Goal: Transaction & Acquisition: Purchase product/service

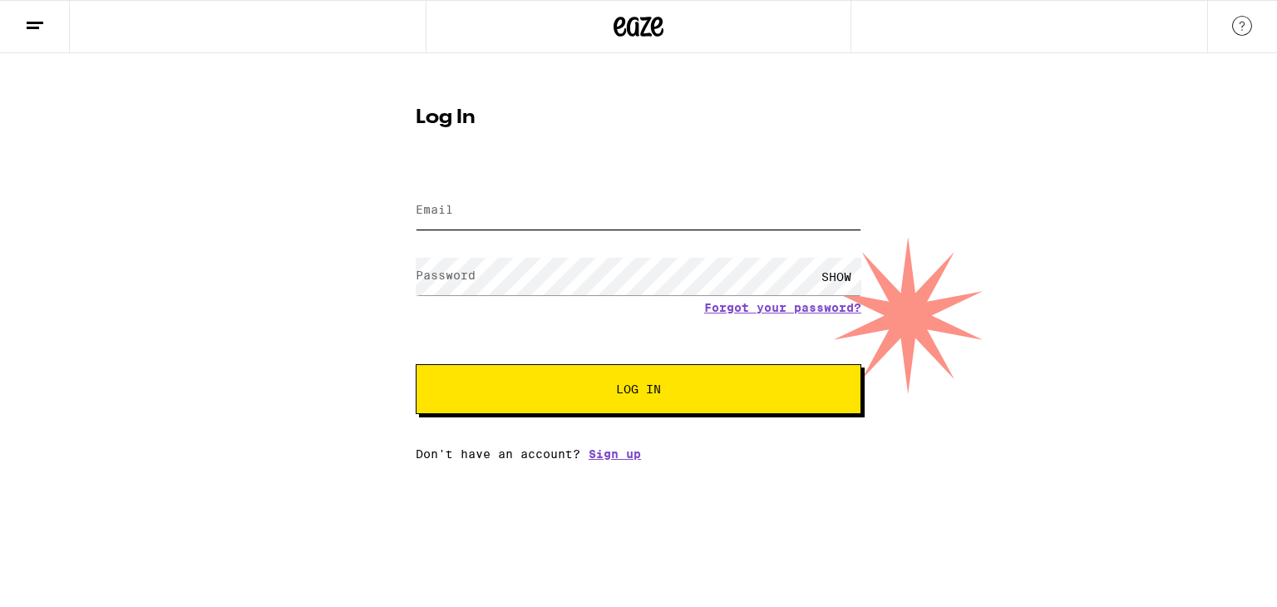
type input "[EMAIL_ADDRESS][DOMAIN_NAME]"
click at [330, 262] on div "Log In Email Email [EMAIL_ADDRESS][DOMAIN_NAME] Password Password SHOW Forgot y…" at bounding box center [638, 256] width 1277 height 407
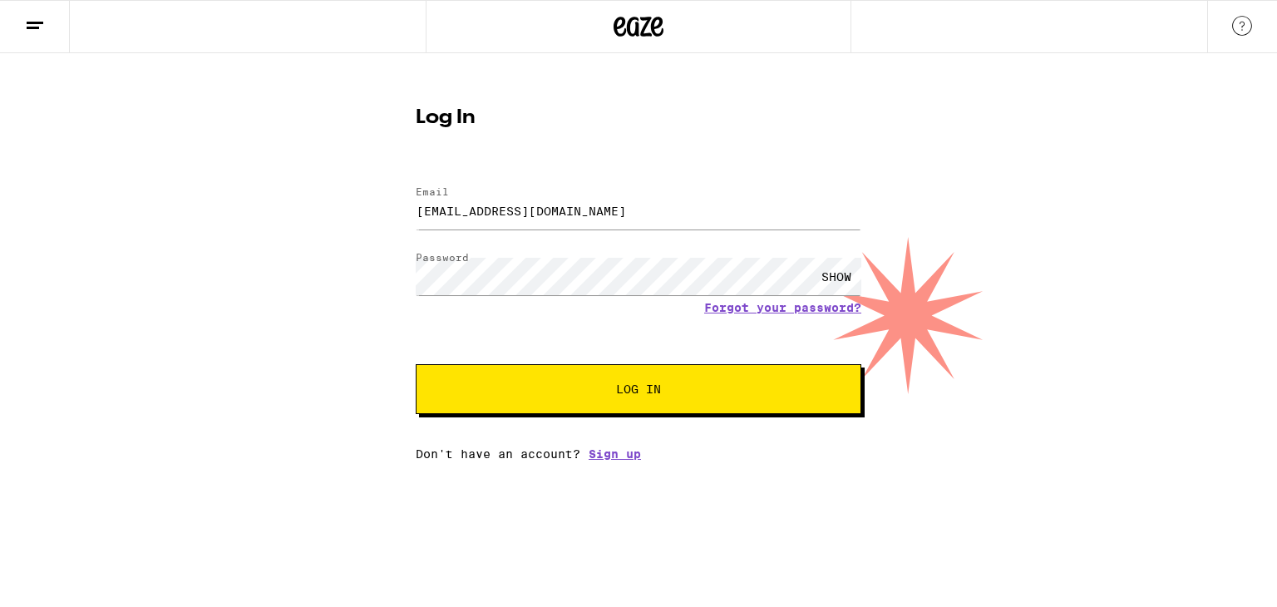
click at [592, 380] on button "Log In" at bounding box center [639, 389] width 446 height 50
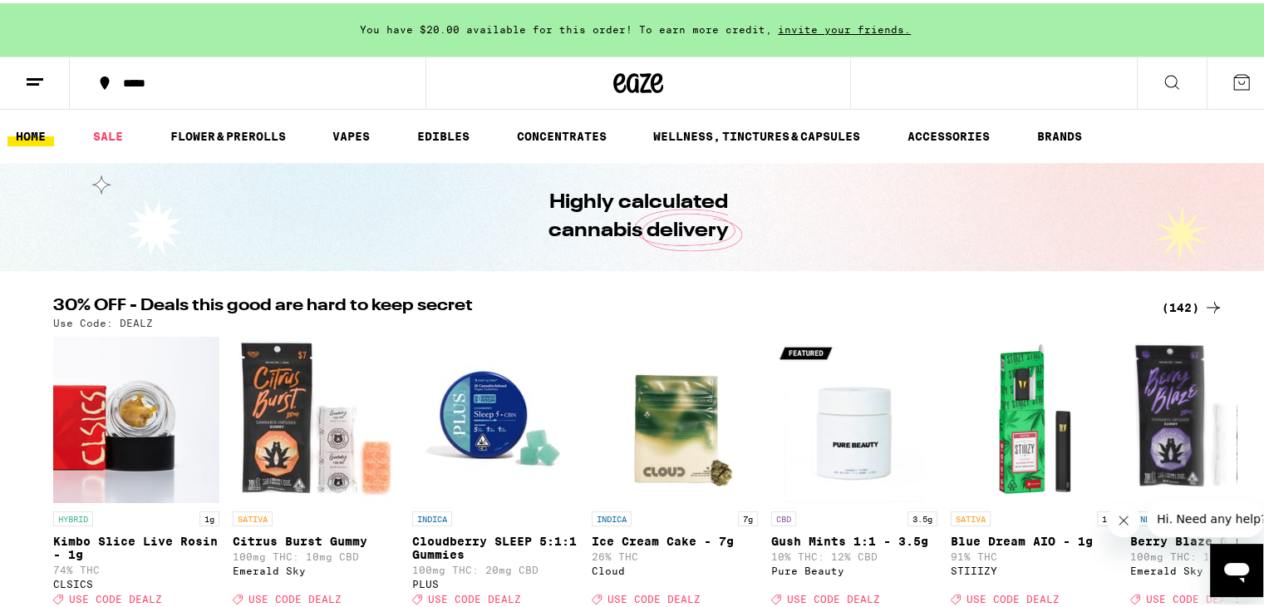
click at [169, 84] on div "*****" at bounding box center [256, 80] width 283 height 12
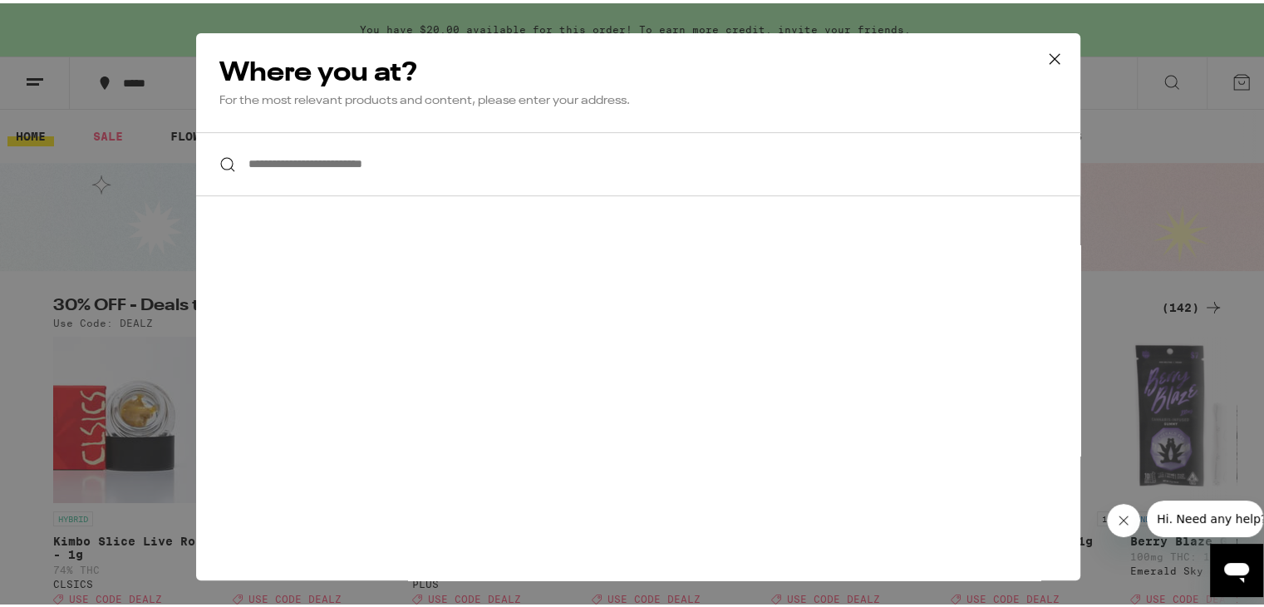
click at [366, 163] on input "**********" at bounding box center [638, 161] width 884 height 64
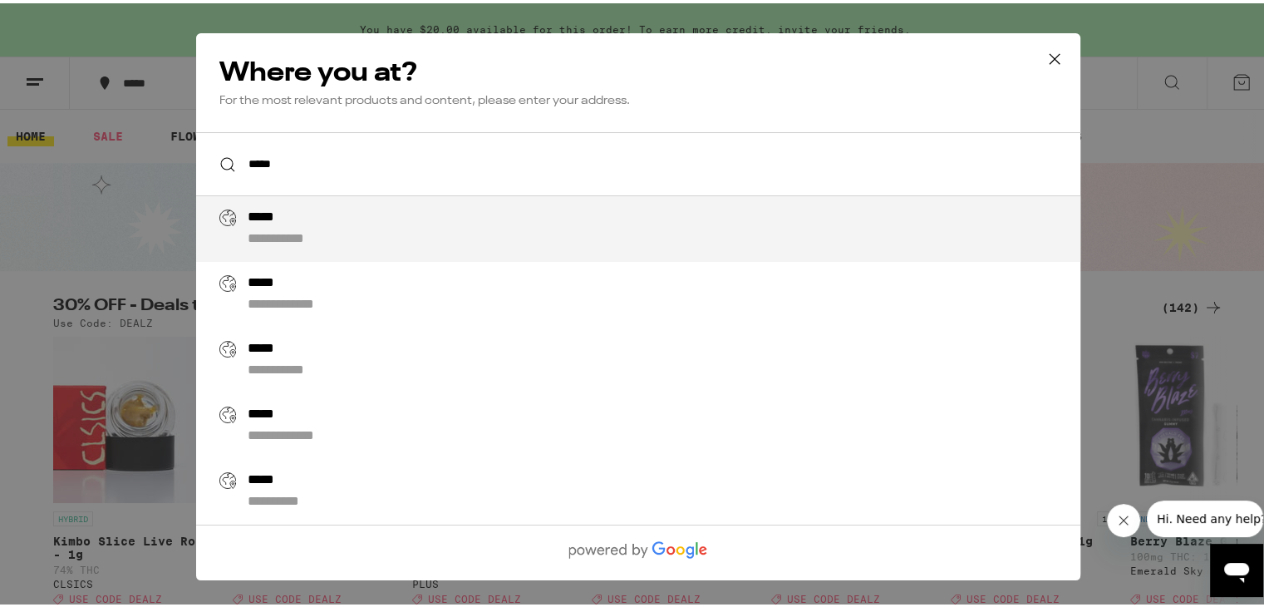
click at [266, 217] on div "*****" at bounding box center [269, 214] width 43 height 17
type input "**********"
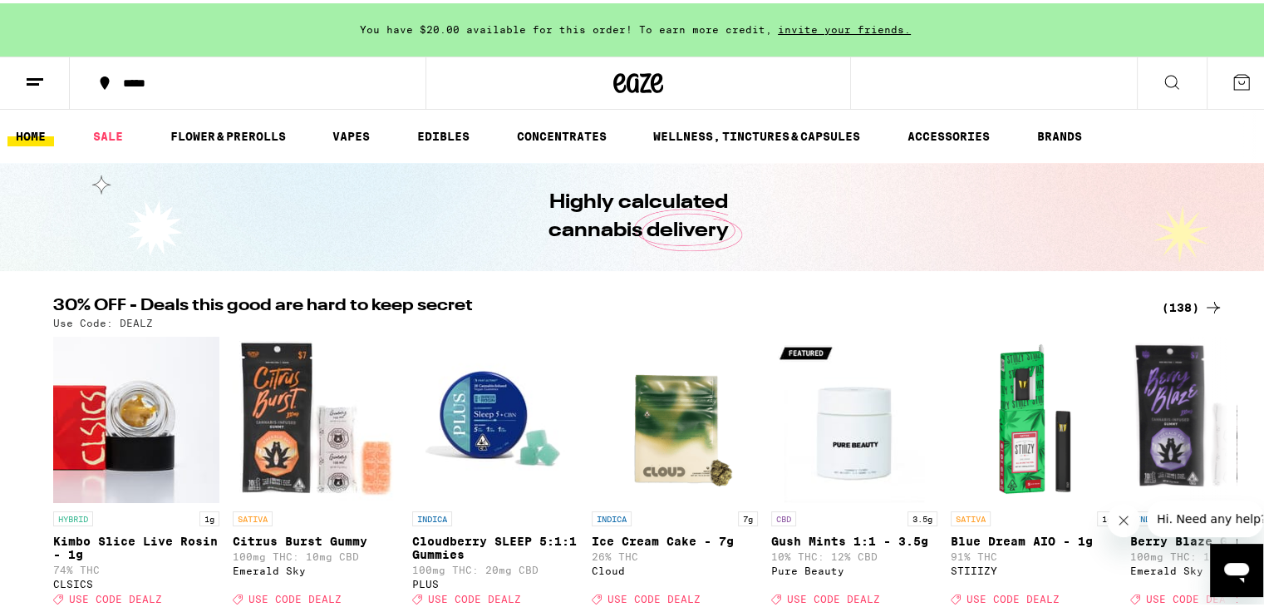
click at [1126, 518] on icon "Close message from company" at bounding box center [1122, 519] width 13 height 13
click at [1162, 78] on icon at bounding box center [1172, 79] width 20 height 20
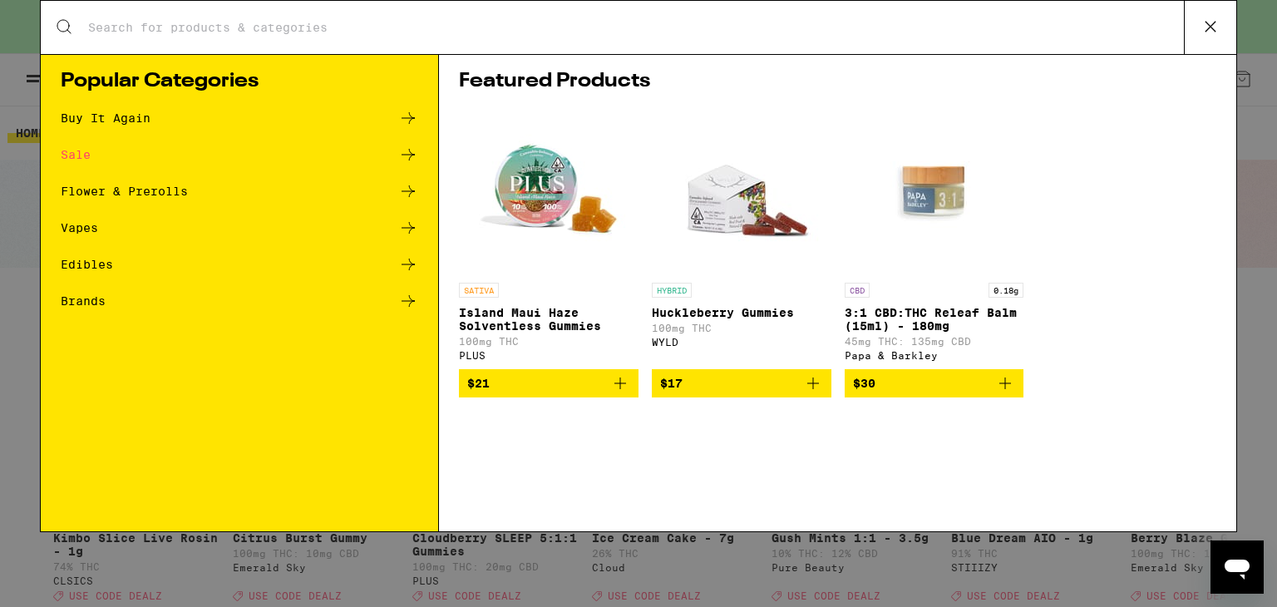
click at [604, 40] on div "Search for Products" at bounding box center [638, 27] width 1195 height 53
click at [209, 27] on input "Search for Products" at bounding box center [635, 27] width 1096 height 15
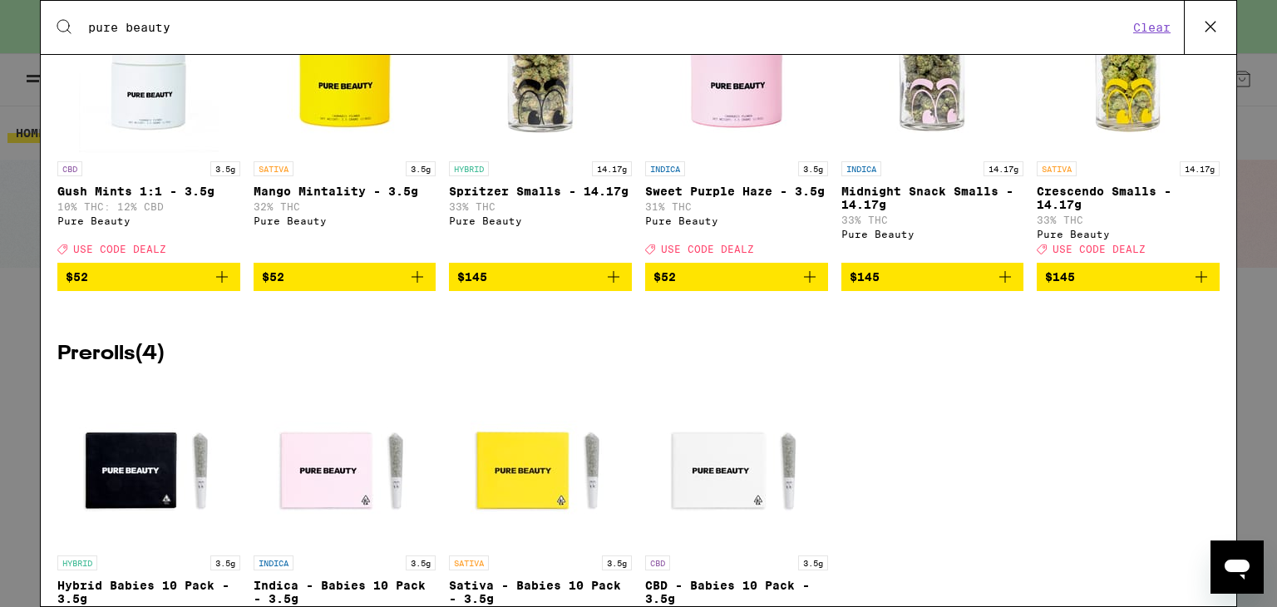
scroll to position [496, 0]
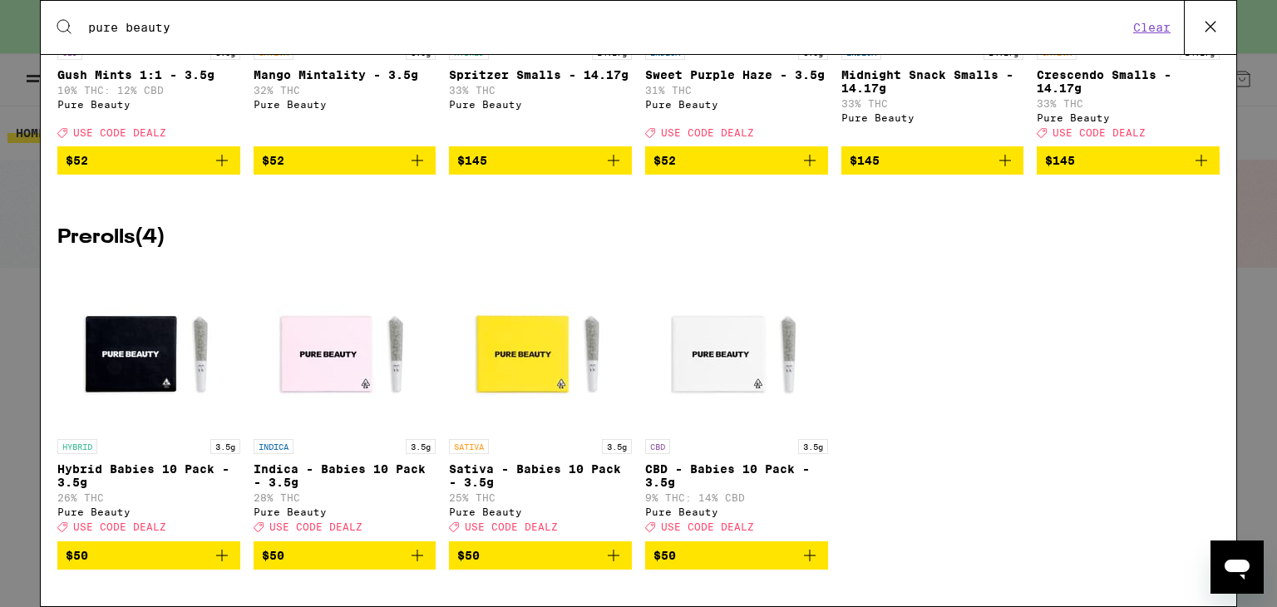
click at [800, 551] on icon "Add to bag" at bounding box center [810, 555] width 20 height 20
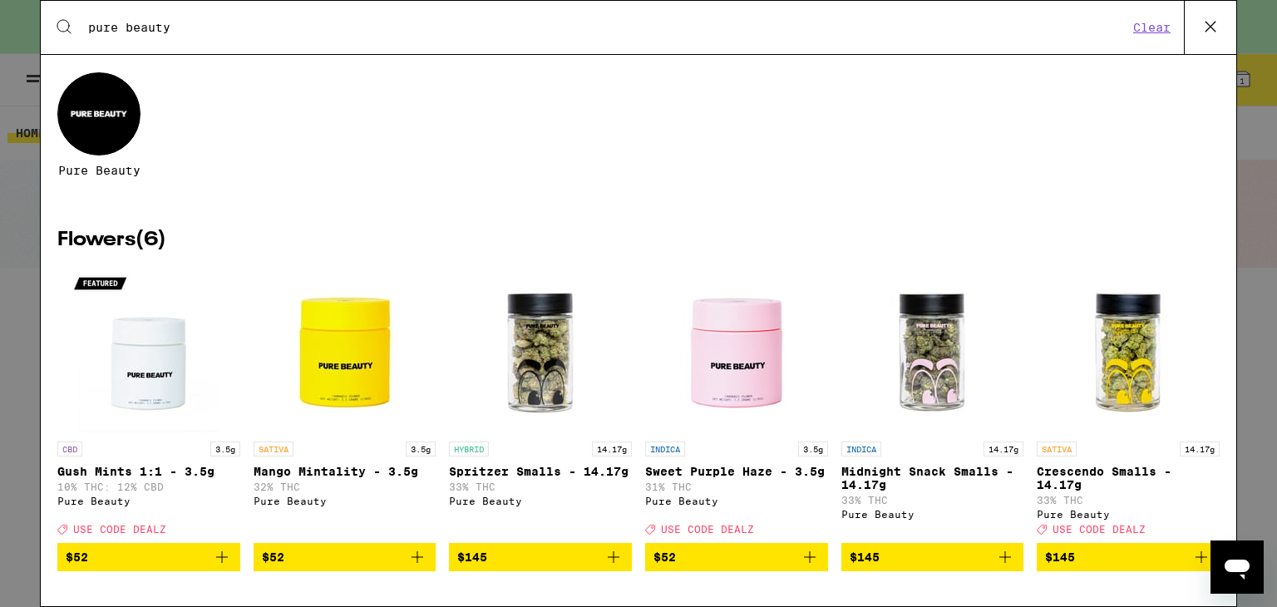
scroll to position [0, 0]
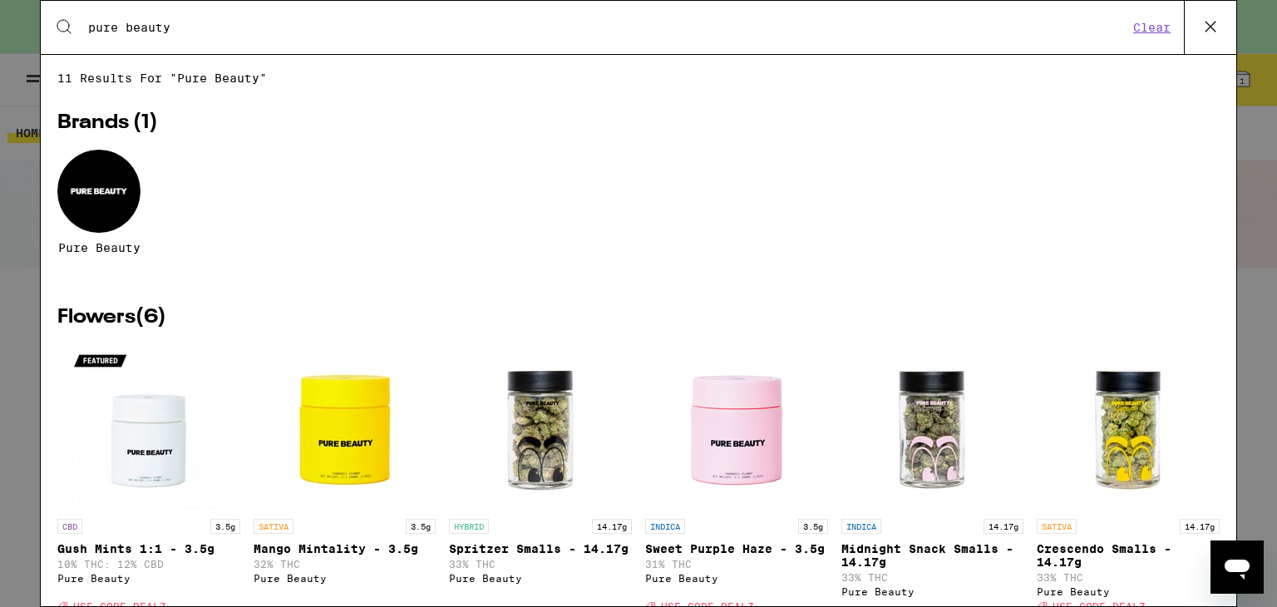
click at [401, 17] on div "Search for Products pure beauty Clear" at bounding box center [638, 27] width 1195 height 53
click at [183, 27] on input "pure beauty" at bounding box center [607, 27] width 1041 height 15
drag, startPoint x: 183, startPoint y: 27, endPoint x: 61, endPoint y: 22, distance: 122.3
click at [61, 22] on div "Search for Products pure beauty Clear" at bounding box center [638, 27] width 1195 height 53
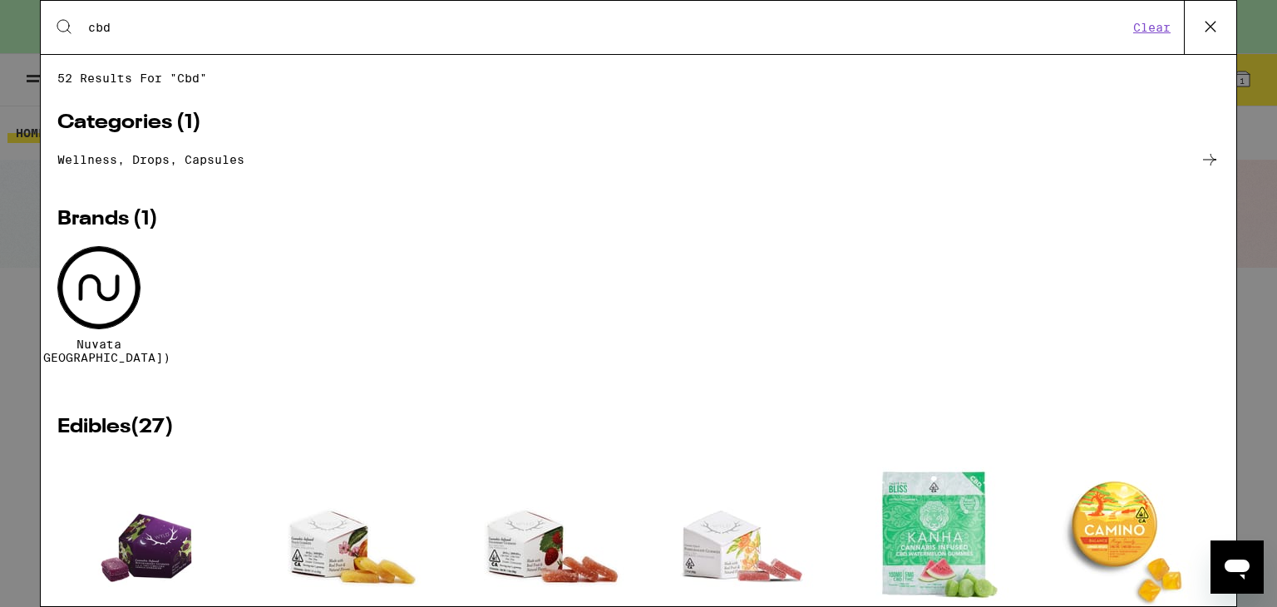
type input "cbd"
click at [1157, 32] on button "Clear" at bounding box center [1151, 27] width 47 height 15
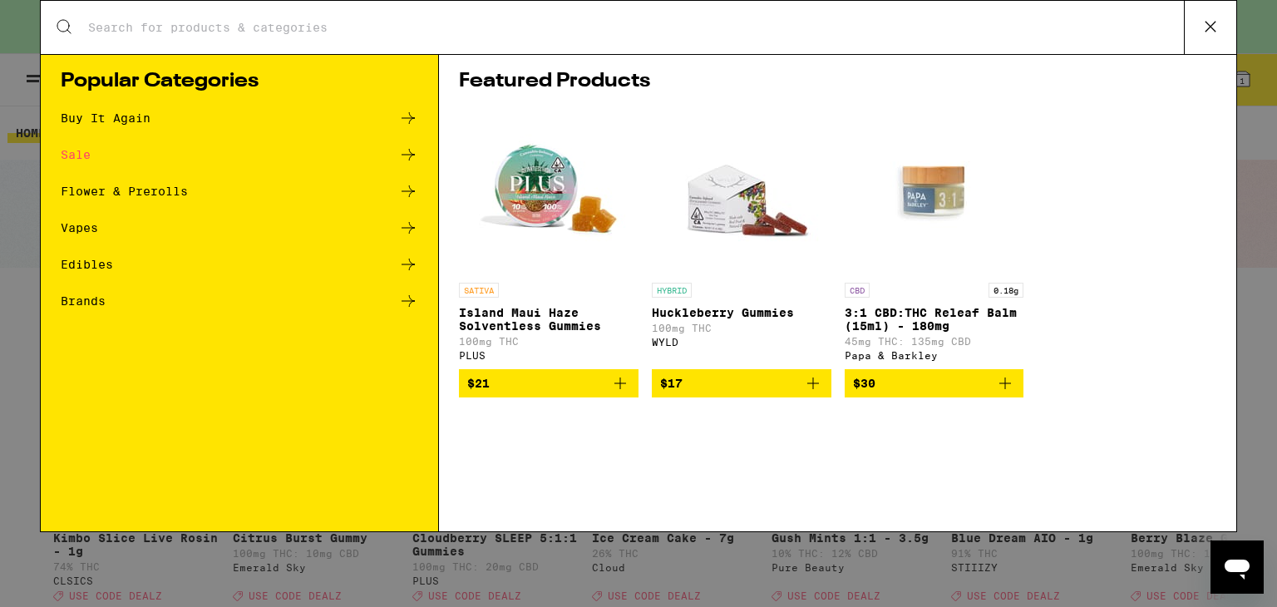
click at [1223, 23] on button at bounding box center [1210, 27] width 52 height 53
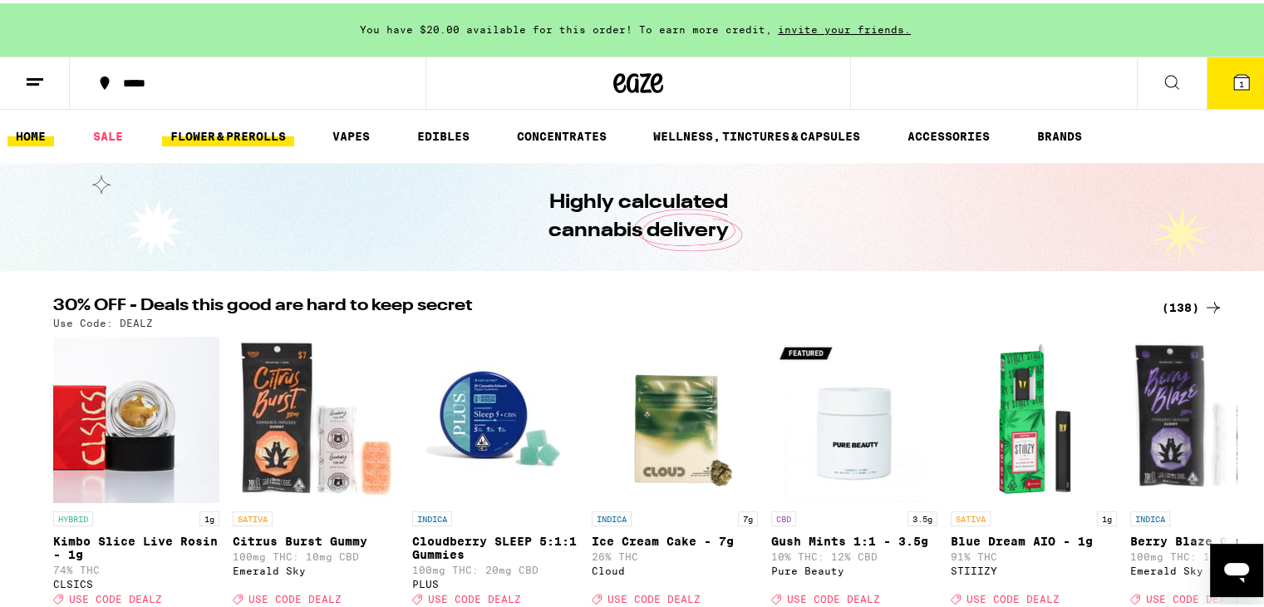
click at [229, 131] on link "FLOWER & PREROLLS" at bounding box center [228, 133] width 132 height 20
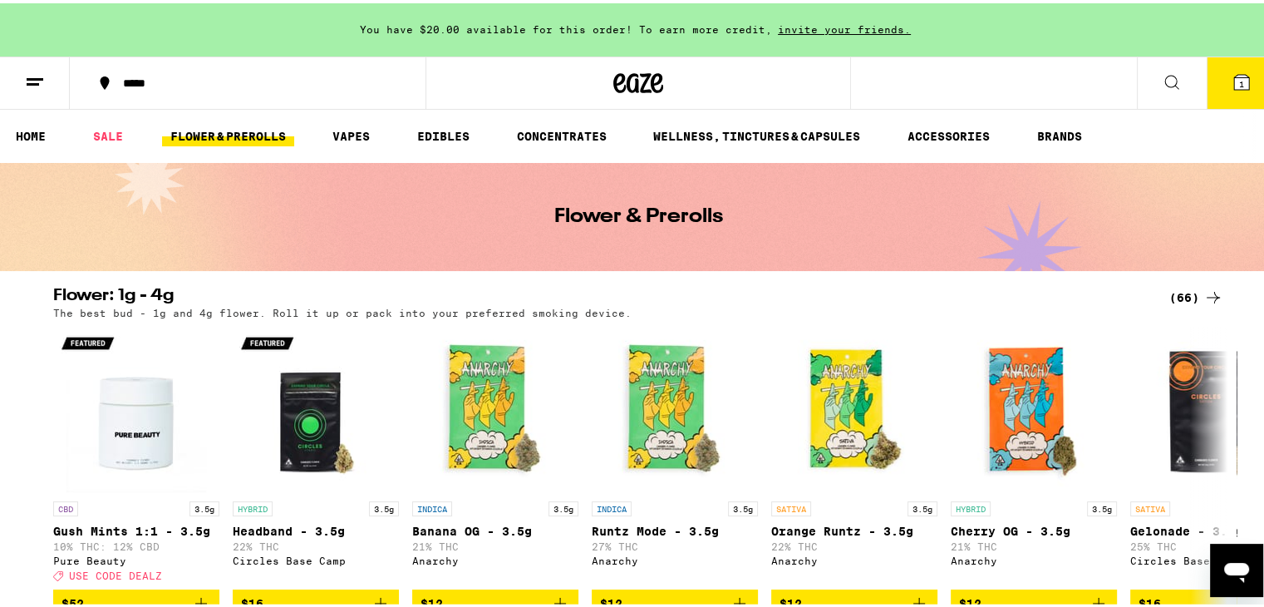
click at [32, 81] on icon at bounding box center [35, 79] width 20 height 20
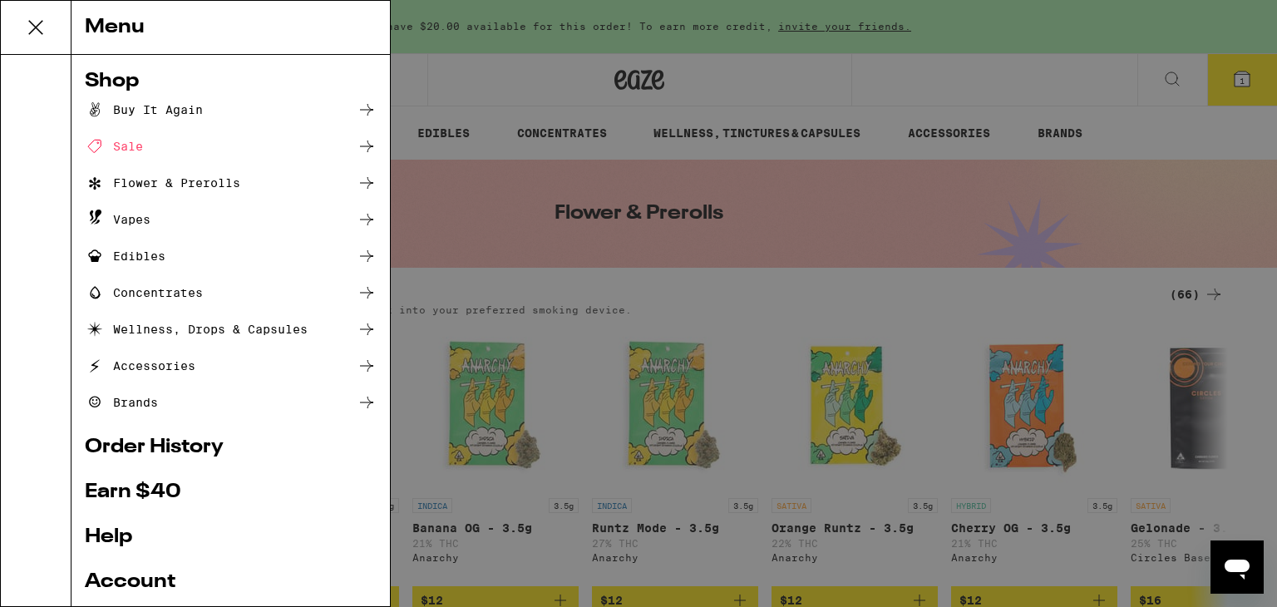
click at [291, 181] on div "Flower & Prerolls" at bounding box center [231, 183] width 292 height 20
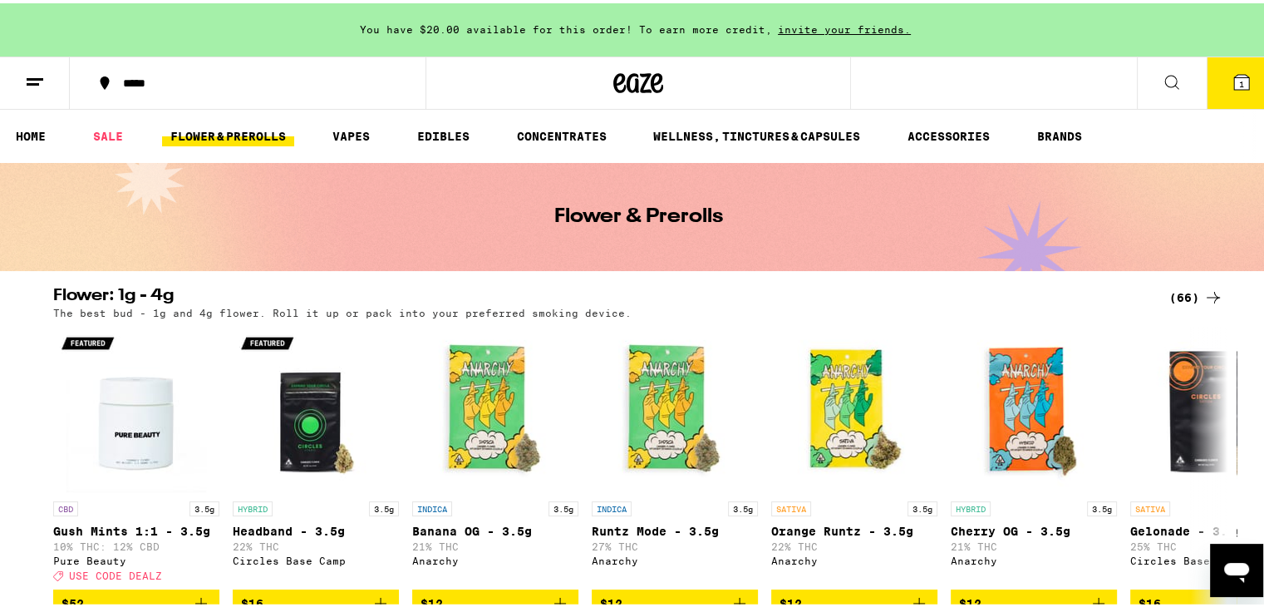
click at [1162, 76] on icon at bounding box center [1172, 79] width 20 height 20
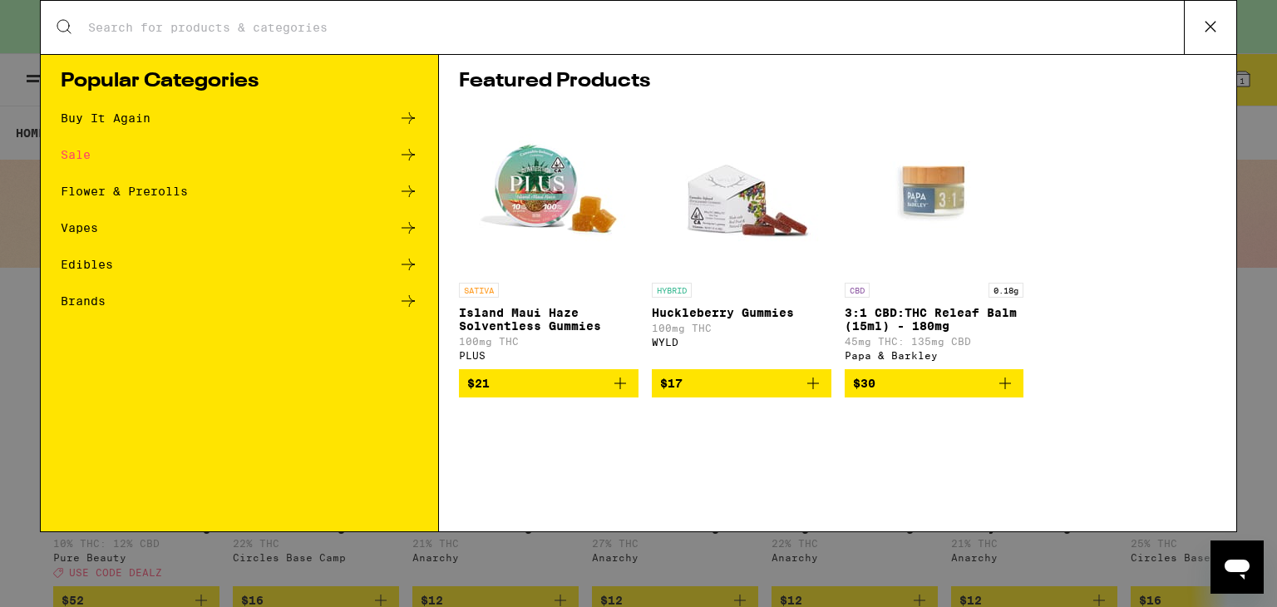
click at [410, 192] on icon at bounding box center [408, 191] width 20 height 20
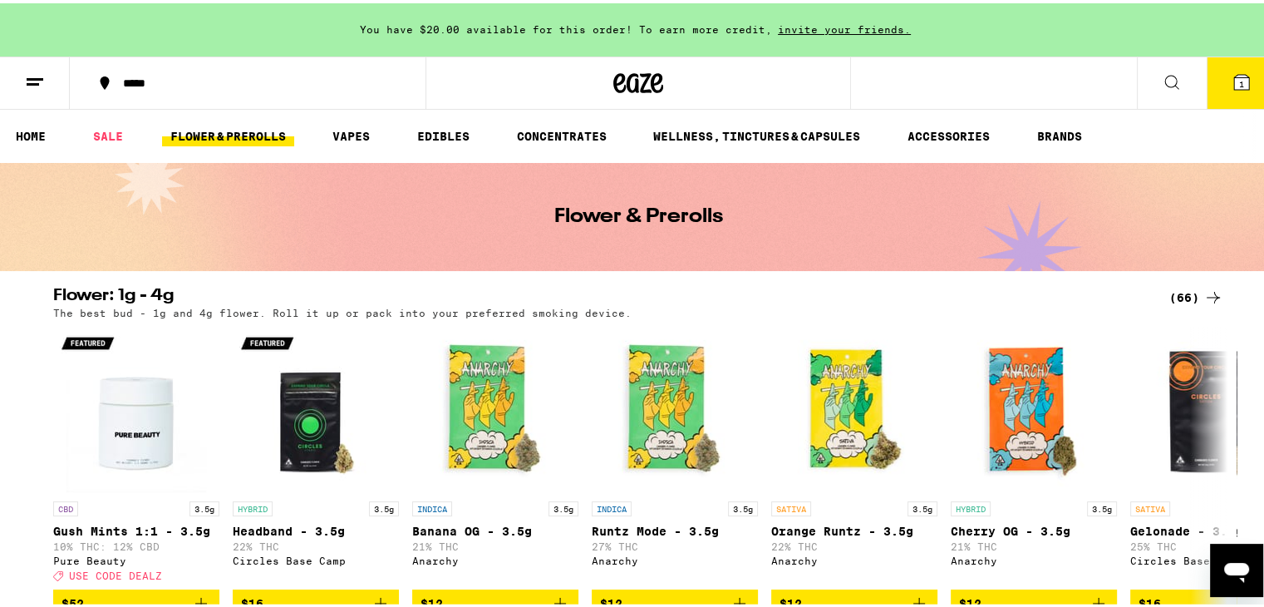
click at [1165, 72] on icon at bounding box center [1171, 78] width 13 height 13
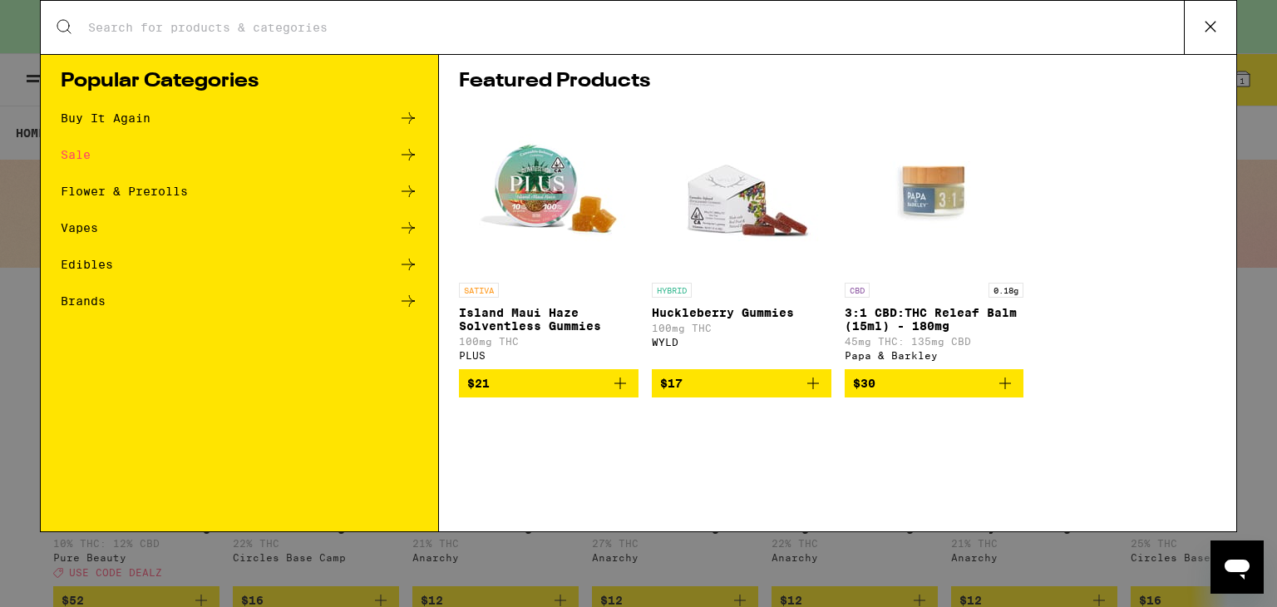
click at [204, 27] on input "Search for Products" at bounding box center [635, 27] width 1096 height 15
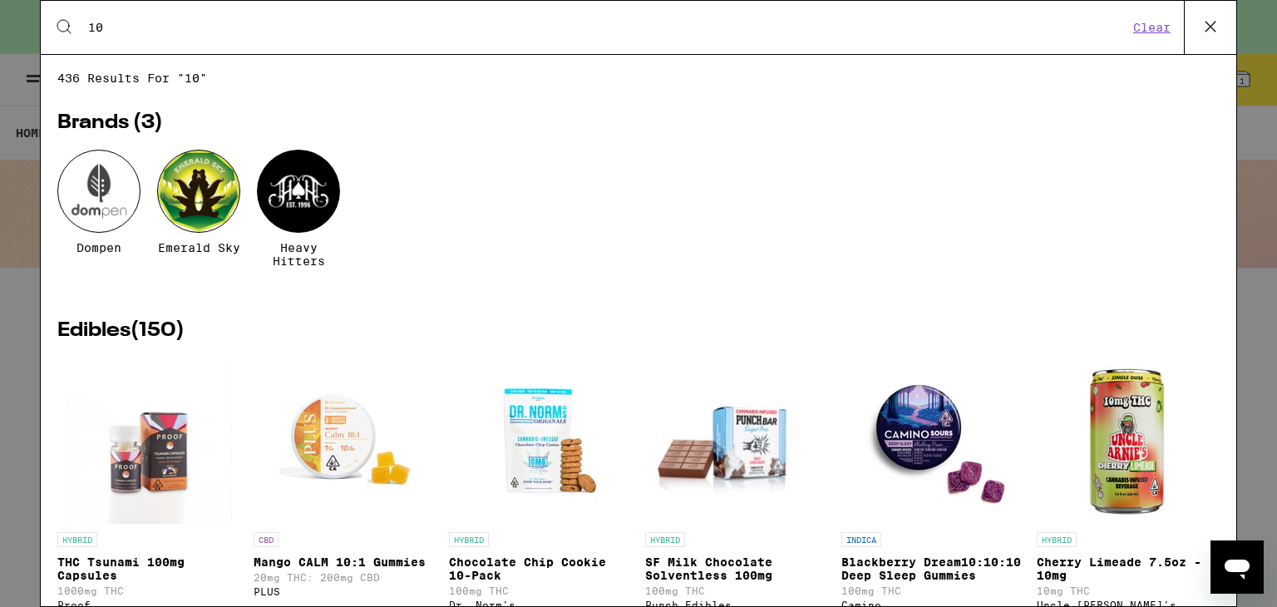
type input "1"
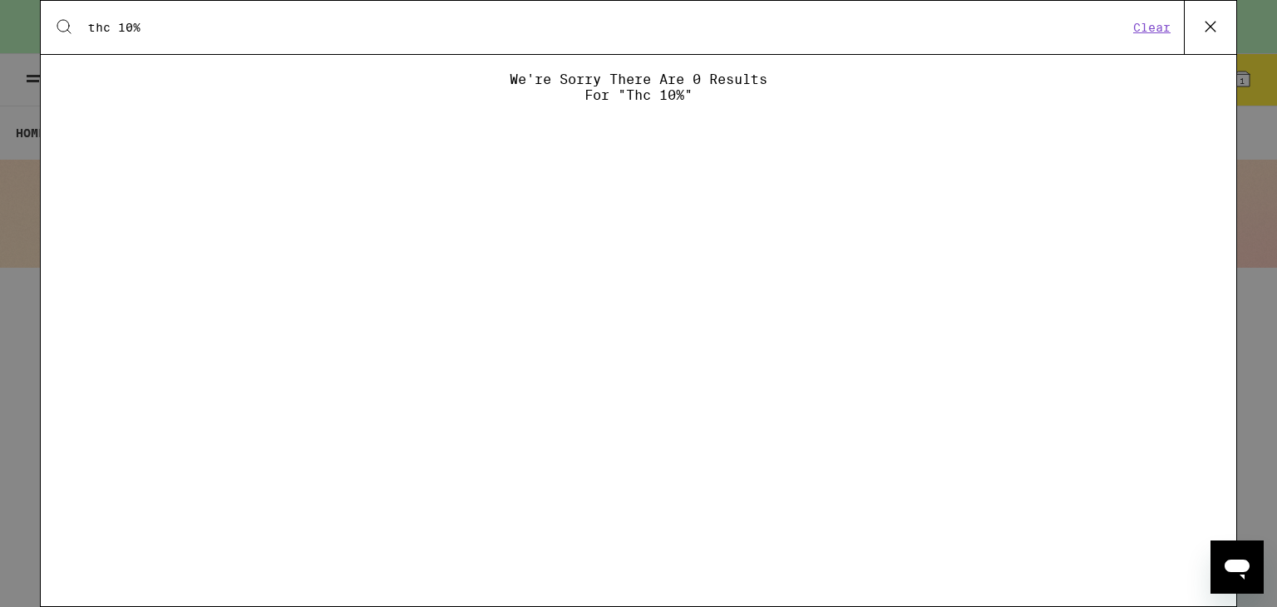
type input "thc 10%"
click at [1157, 27] on button "Clear" at bounding box center [1151, 27] width 47 height 15
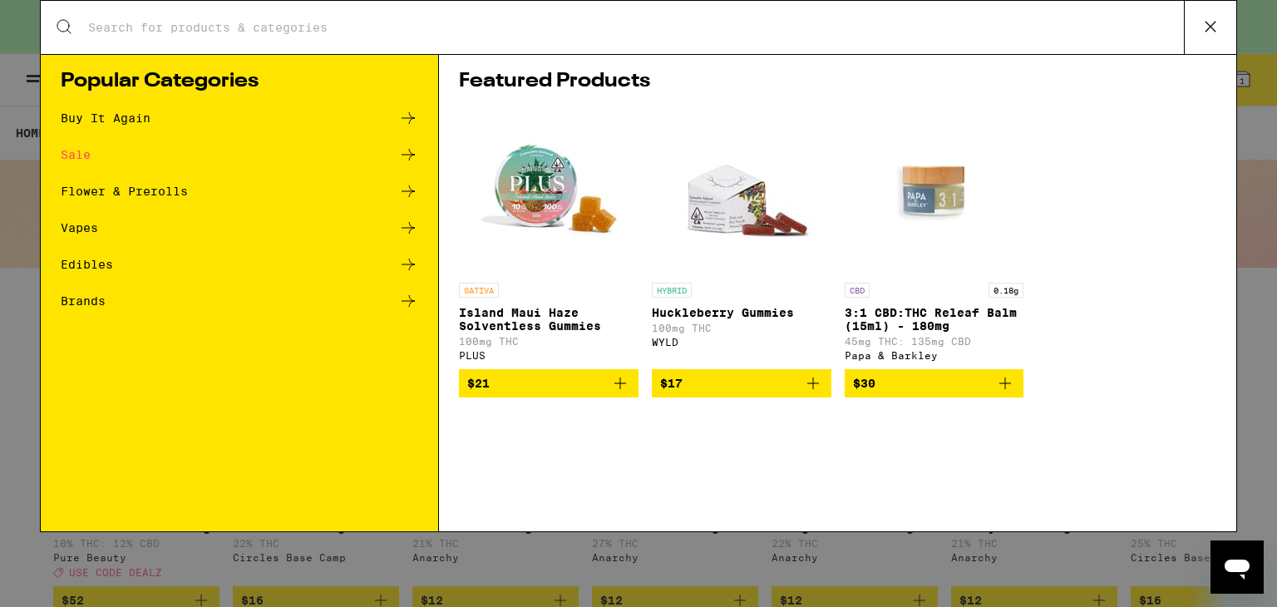
click at [1214, 27] on icon at bounding box center [1210, 26] width 25 height 25
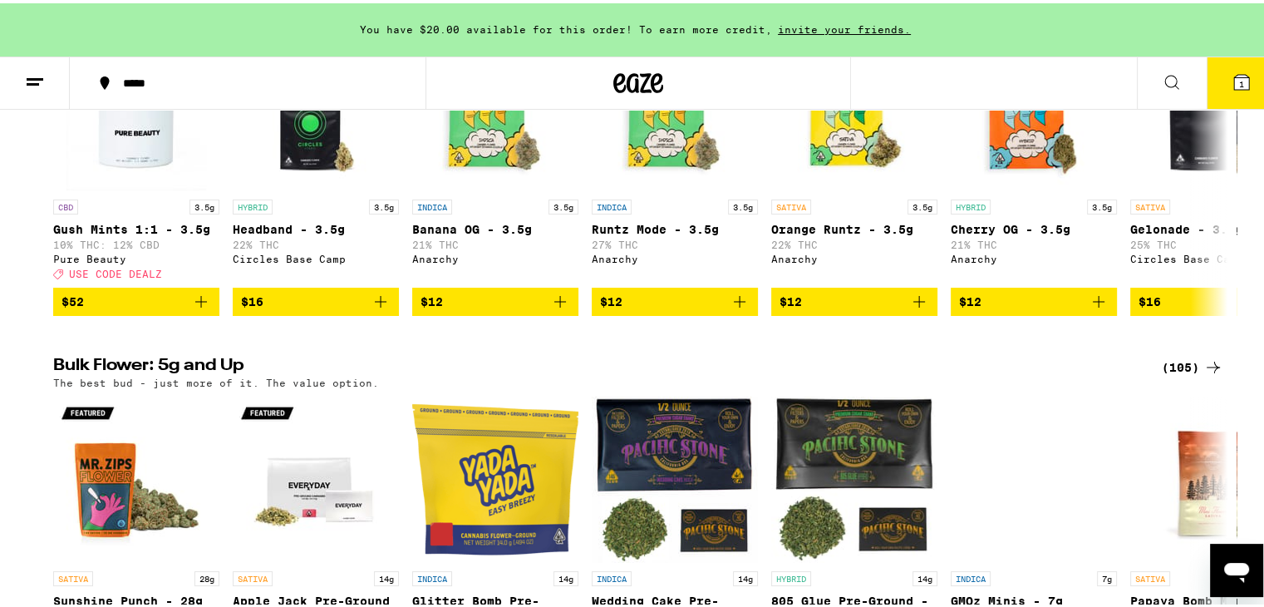
scroll to position [83, 0]
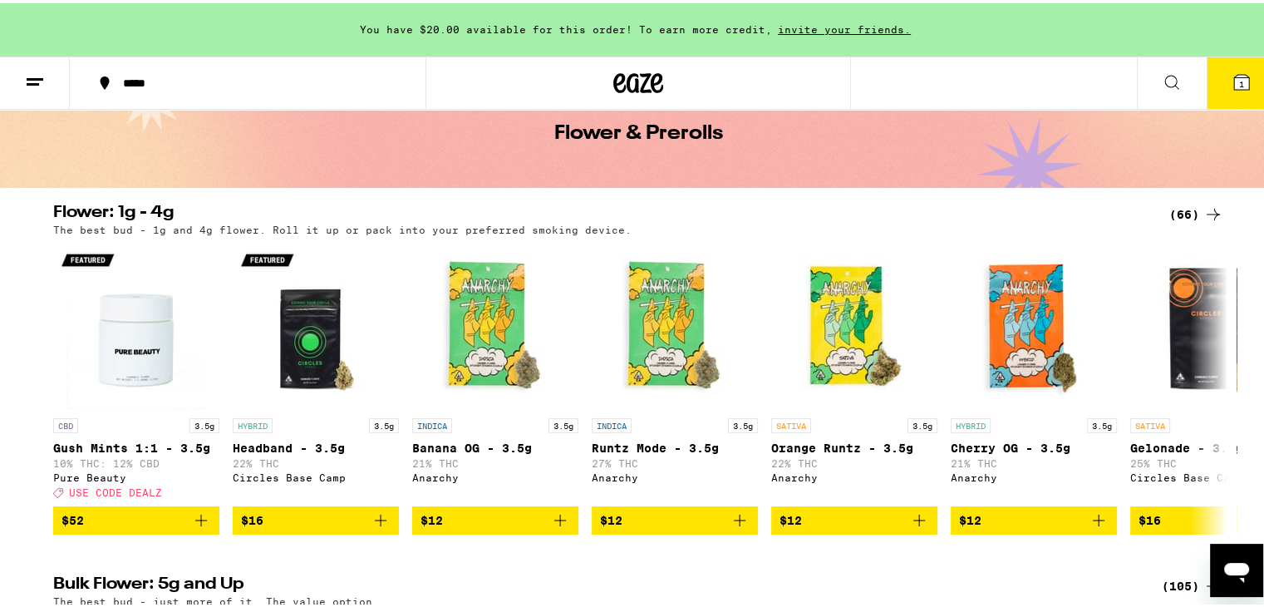
click at [1194, 207] on div "(66)" at bounding box center [1196, 211] width 54 height 20
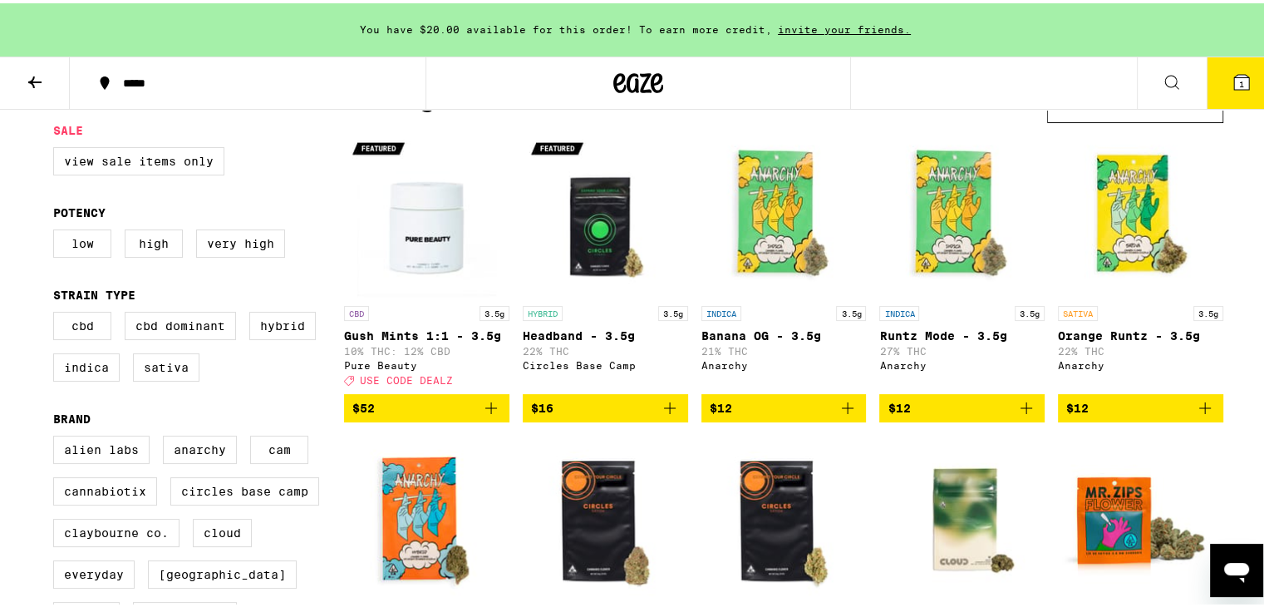
scroll to position [166, 0]
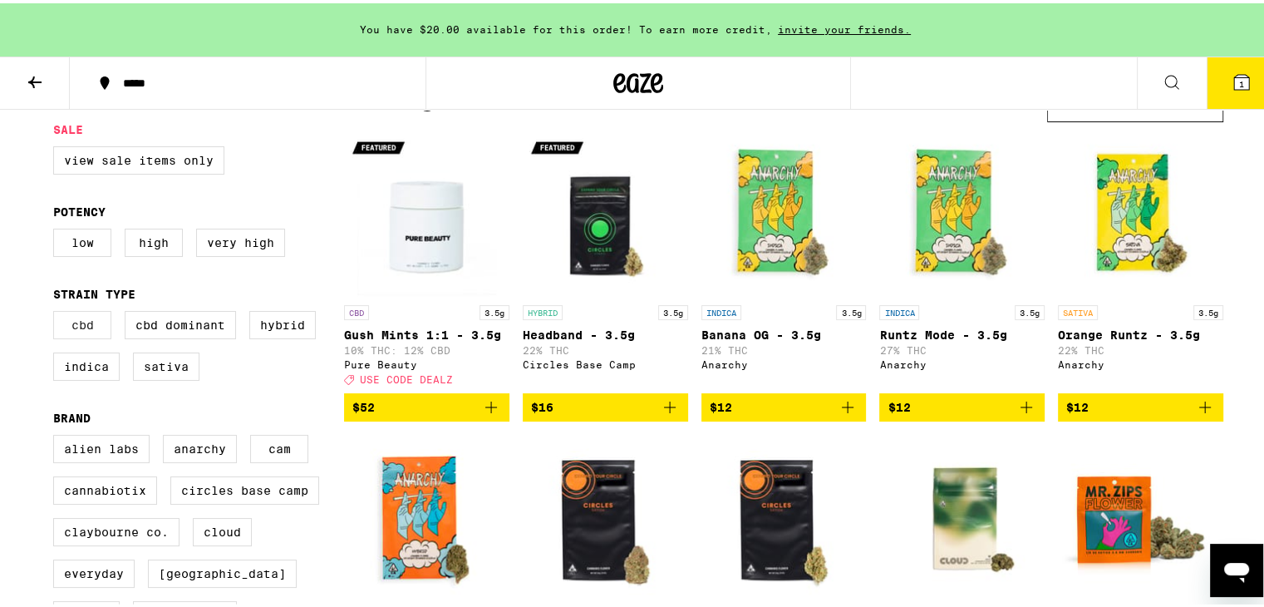
click at [84, 332] on label "CBD" at bounding box center [82, 322] width 58 height 28
click at [57, 311] on input "CBD" at bounding box center [57, 310] width 1 height 1
checkbox input "true"
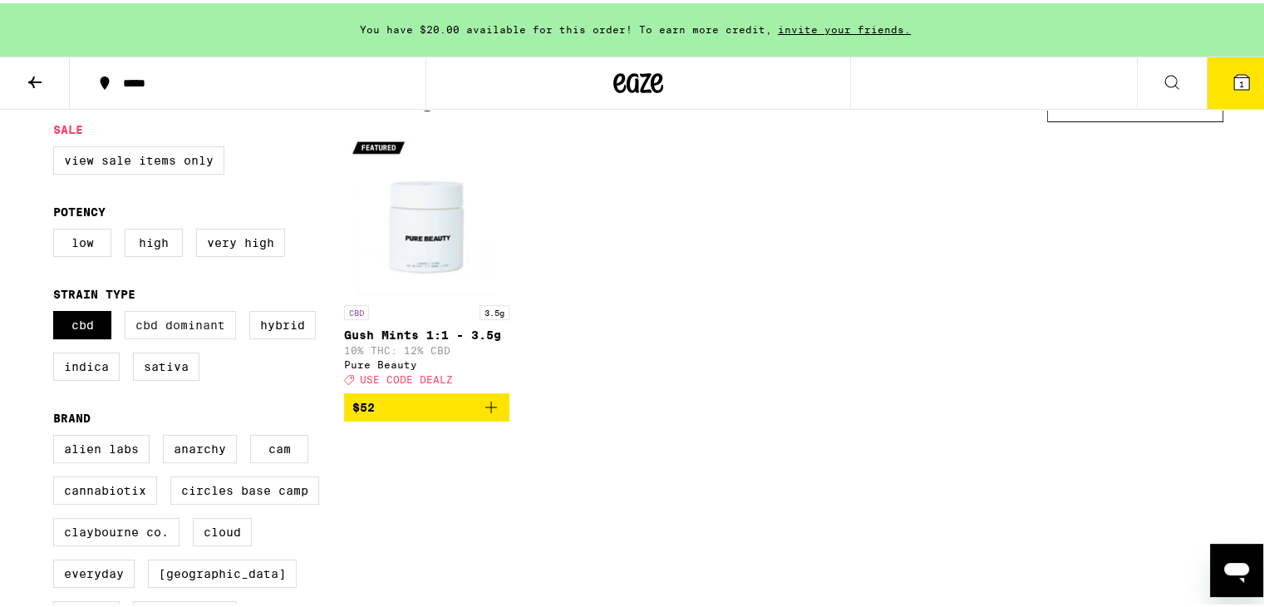
click at [193, 332] on label "CBD Dominant" at bounding box center [180, 322] width 111 height 28
click at [57, 311] on input "CBD Dominant" at bounding box center [57, 310] width 1 height 1
checkbox input "true"
click at [77, 316] on label "CBD" at bounding box center [82, 322] width 58 height 28
click at [57, 311] on input "CBD" at bounding box center [57, 310] width 1 height 1
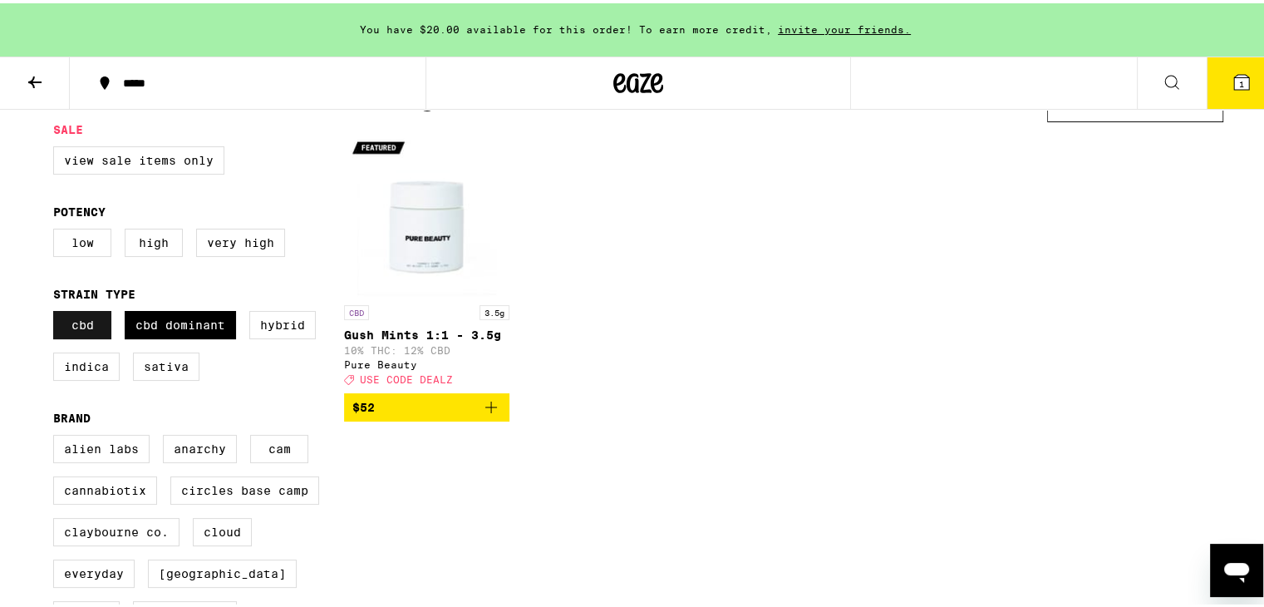
checkbox input "false"
click at [146, 324] on label "CBD Dominant" at bounding box center [180, 322] width 111 height 28
click at [57, 311] on input "CBD Dominant" at bounding box center [57, 310] width 1 height 1
checkbox input "false"
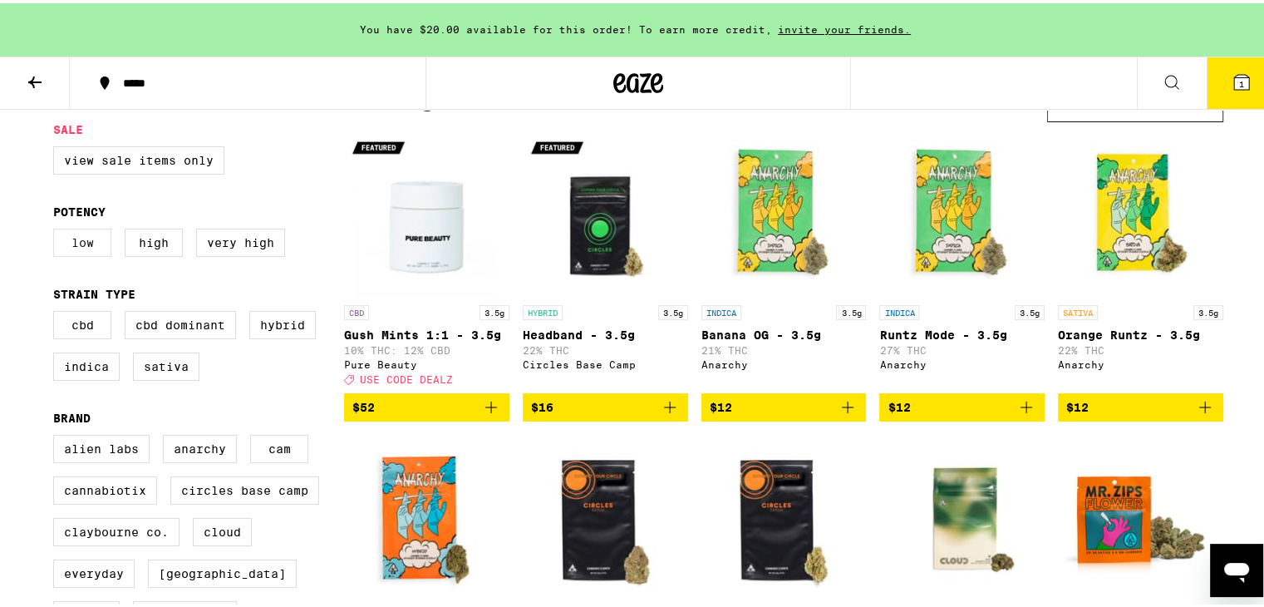
click at [66, 239] on label "Low" at bounding box center [82, 239] width 58 height 28
click at [57, 229] on input "Low" at bounding box center [57, 228] width 1 height 1
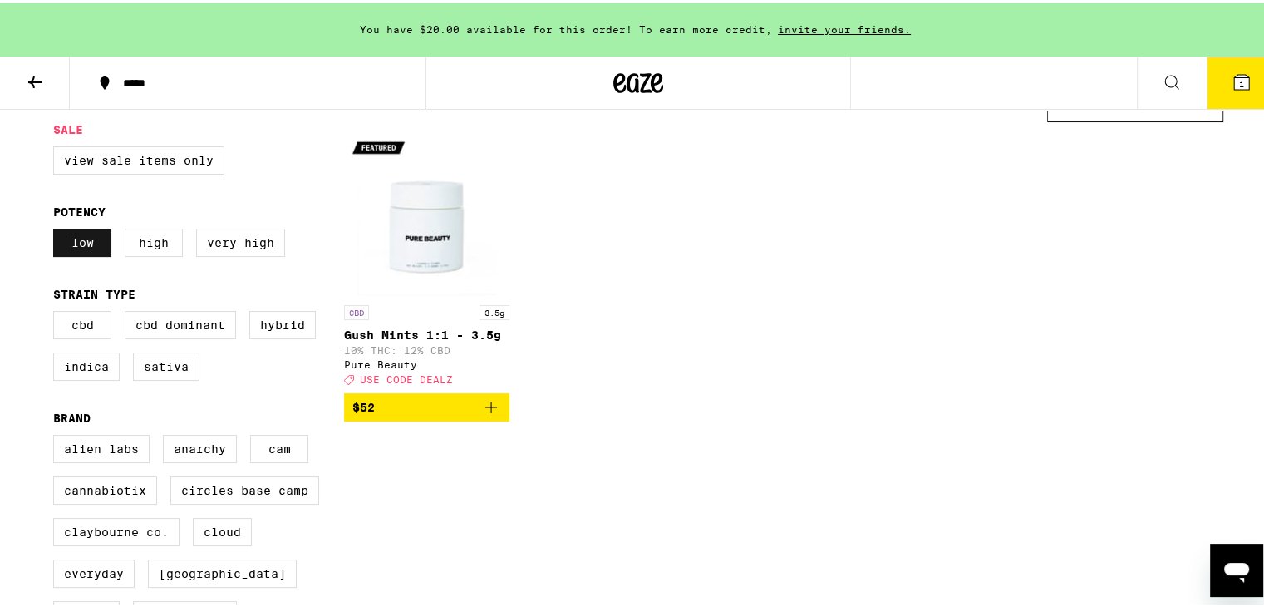
click at [76, 247] on label "Low" at bounding box center [82, 239] width 58 height 28
click at [57, 229] on input "Low" at bounding box center [57, 228] width 1 height 1
checkbox input "false"
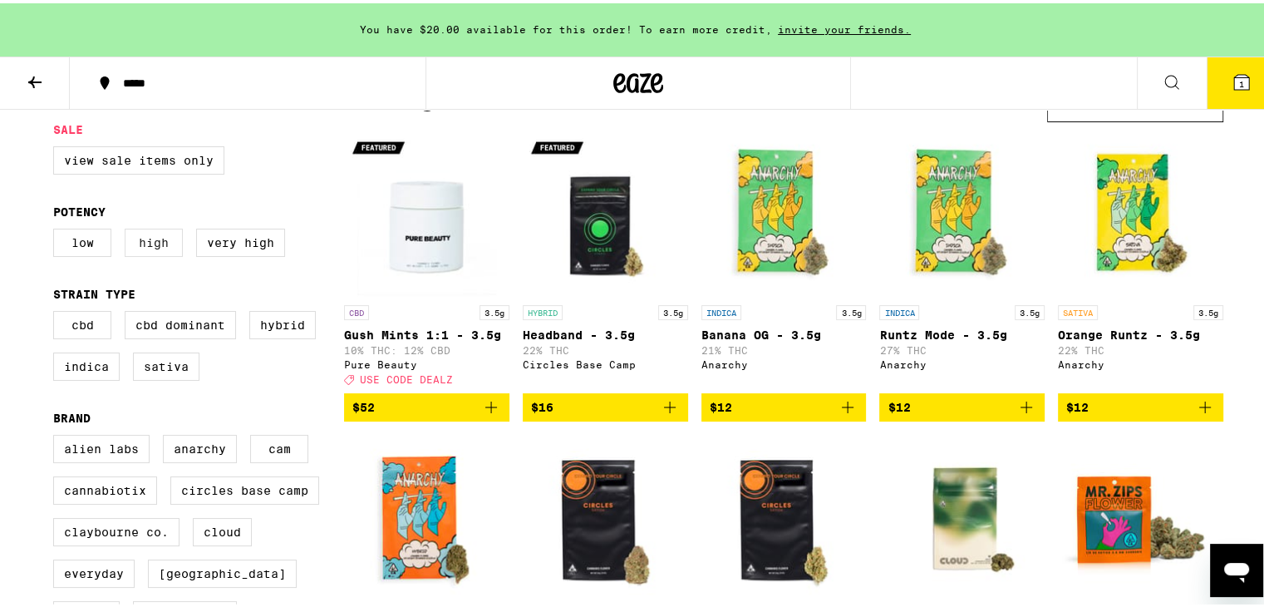
click at [138, 247] on label "High" at bounding box center [154, 239] width 58 height 28
click at [57, 229] on input "High" at bounding box center [57, 228] width 1 height 1
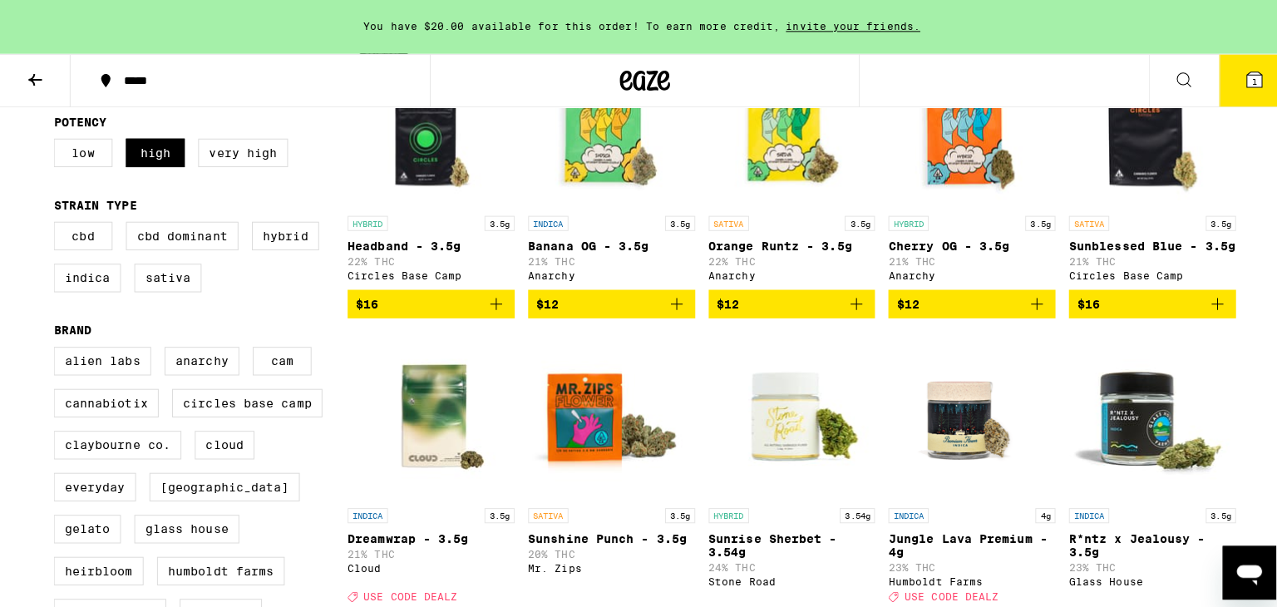
scroll to position [249, 0]
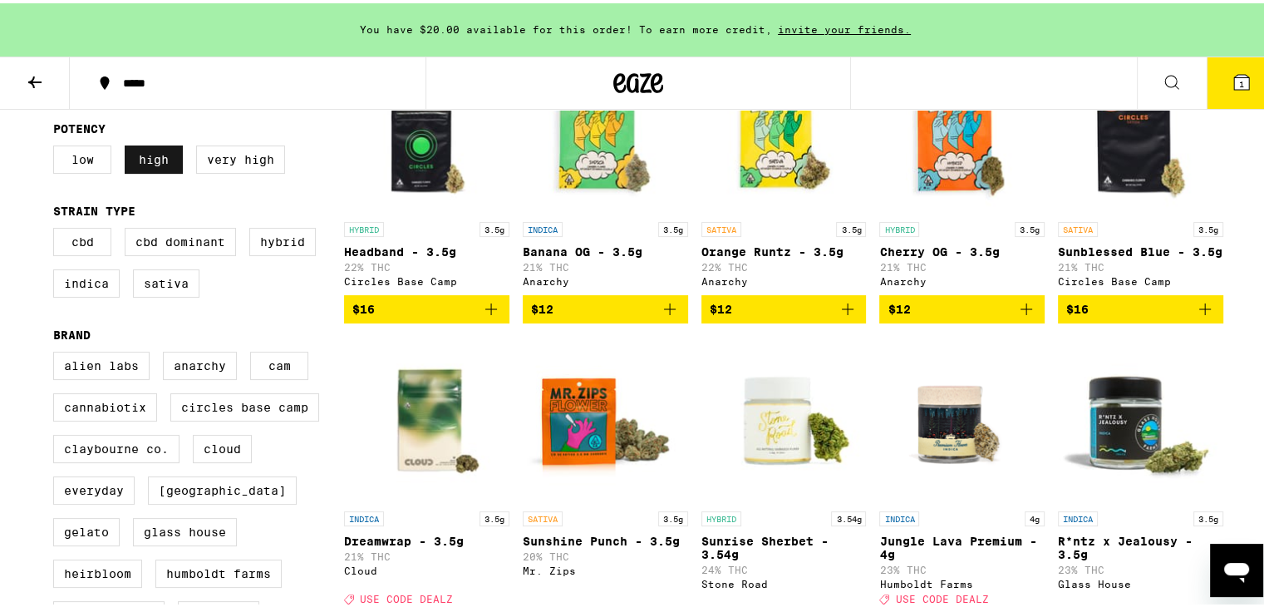
click at [145, 170] on label "High" at bounding box center [154, 156] width 58 height 28
click at [57, 145] on input "High" at bounding box center [57, 145] width 1 height 1
checkbox input "false"
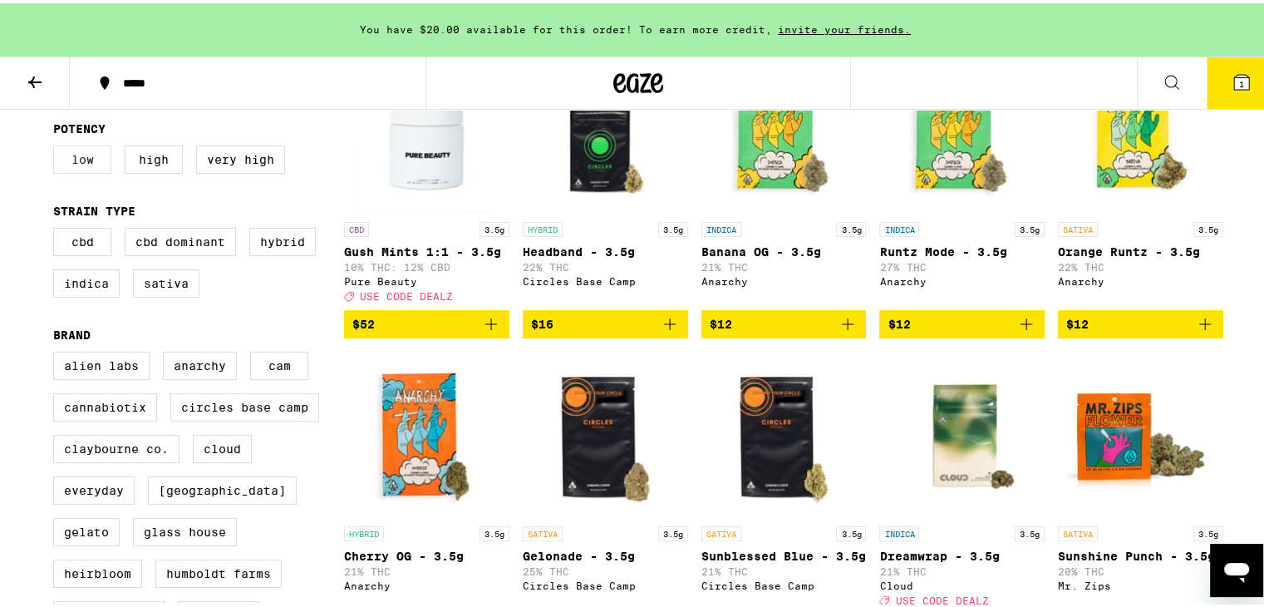
click at [68, 162] on label "Low" at bounding box center [82, 156] width 58 height 28
click at [57, 145] on input "Low" at bounding box center [57, 145] width 1 height 1
checkbox input "true"
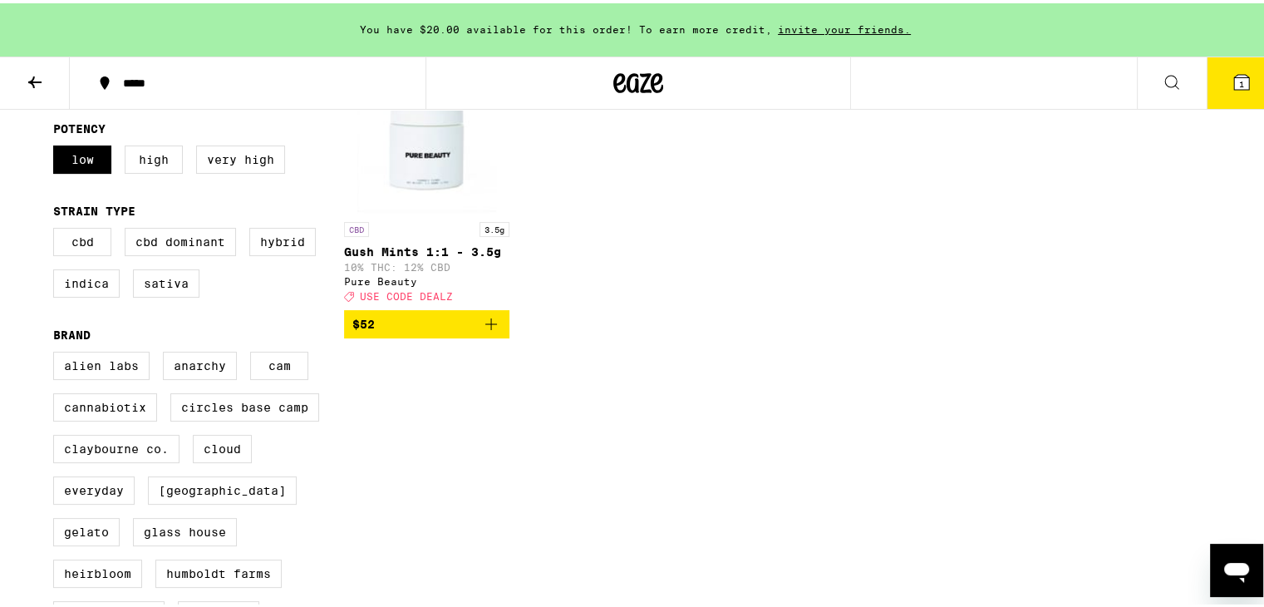
click at [489, 329] on icon "Add to bag" at bounding box center [491, 321] width 20 height 20
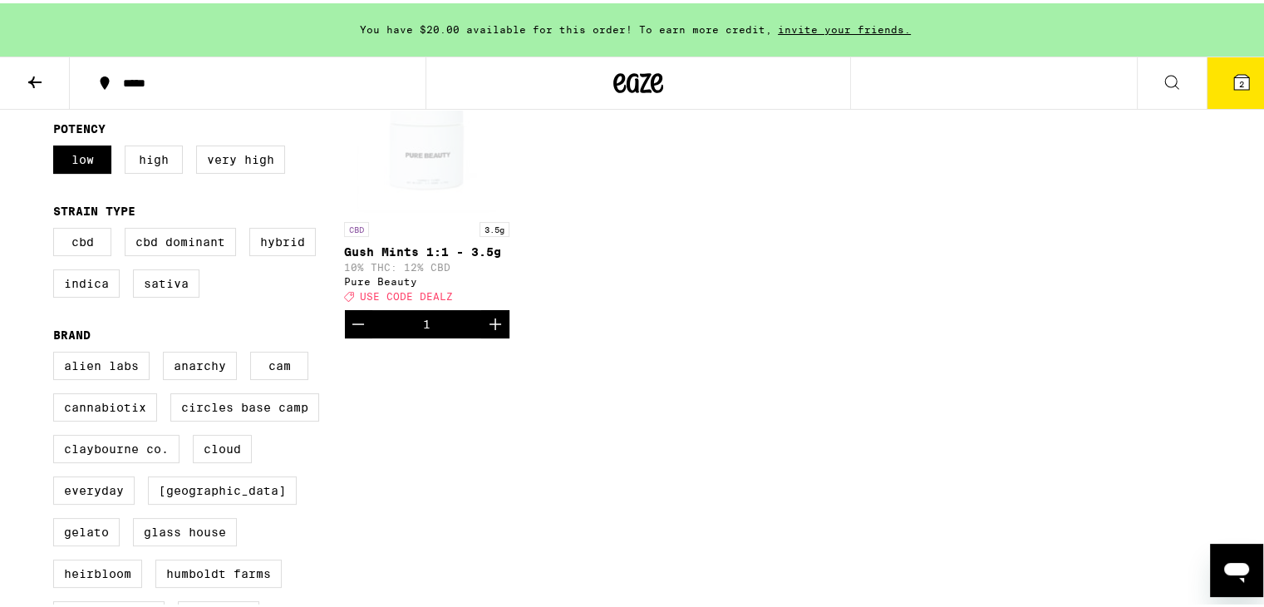
click at [1234, 74] on icon at bounding box center [1241, 78] width 15 height 15
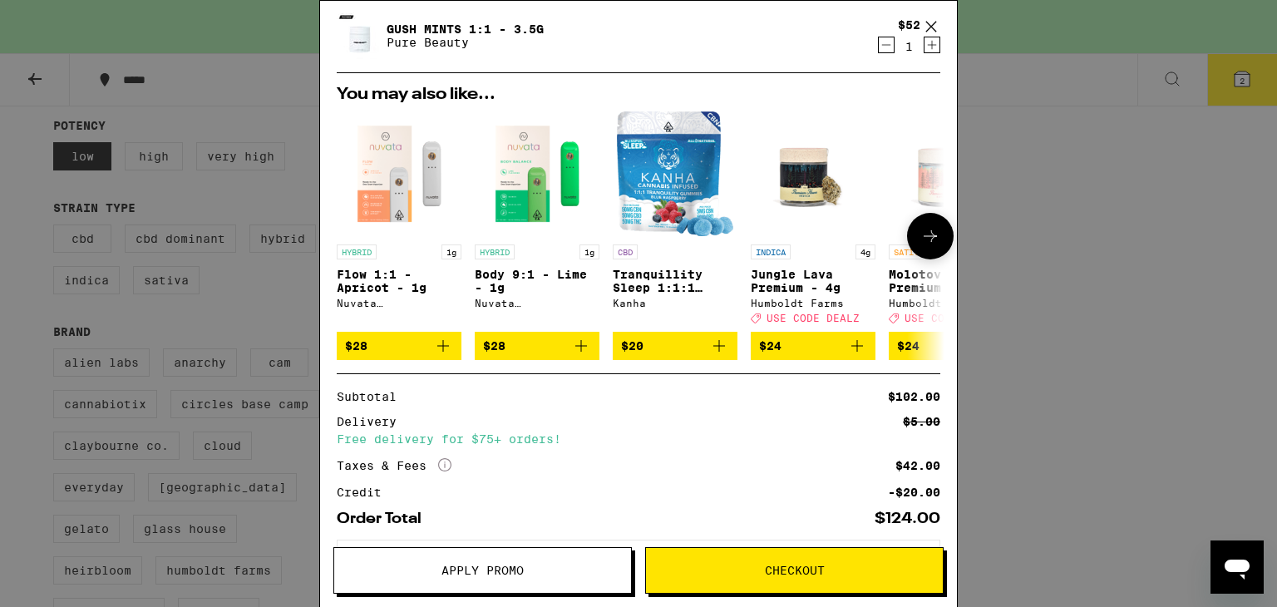
scroll to position [240, 0]
